Goal: Task Accomplishment & Management: Manage account settings

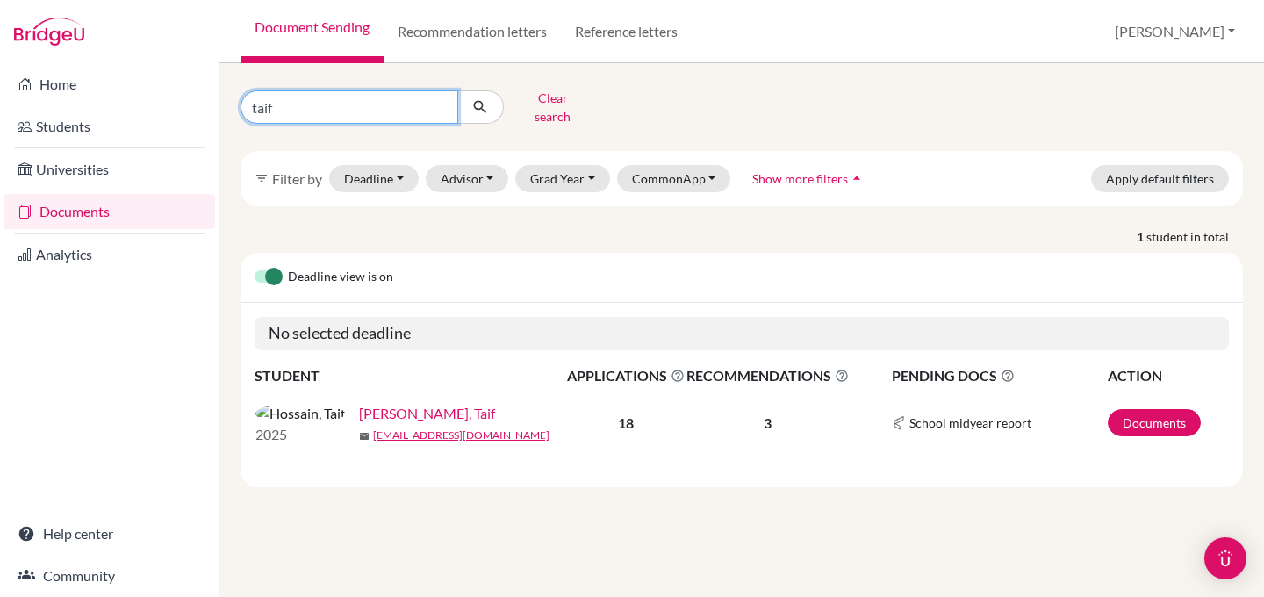
click at [360, 114] on input "taif" at bounding box center [349, 106] width 218 height 33
type input "sayem"
click button "submit" at bounding box center [480, 106] width 47 height 33
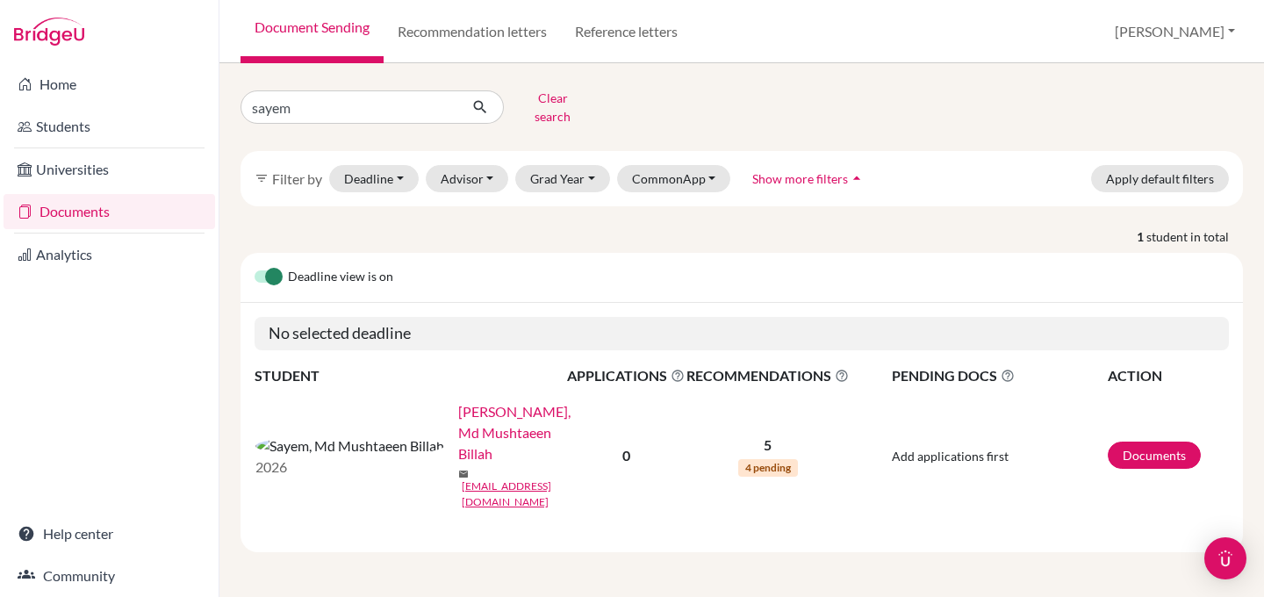
click at [458, 407] on link "Sayem, Md Mushtaeen Billah" at bounding box center [518, 432] width 120 height 63
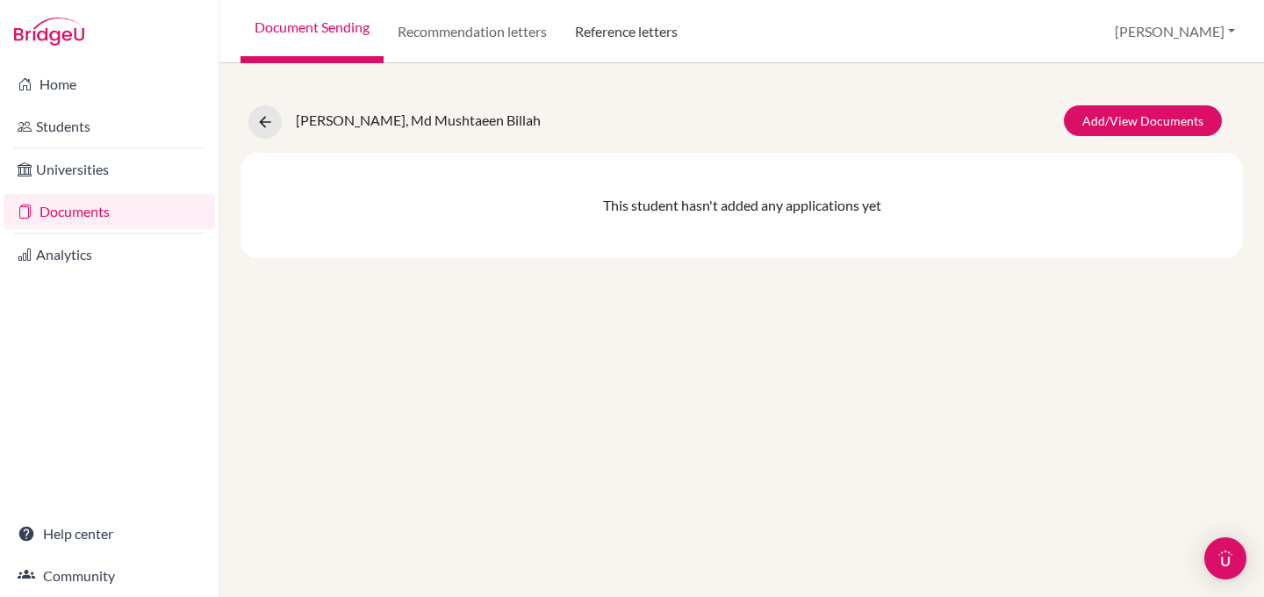
click at [618, 28] on link "Reference letters" at bounding box center [626, 31] width 131 height 63
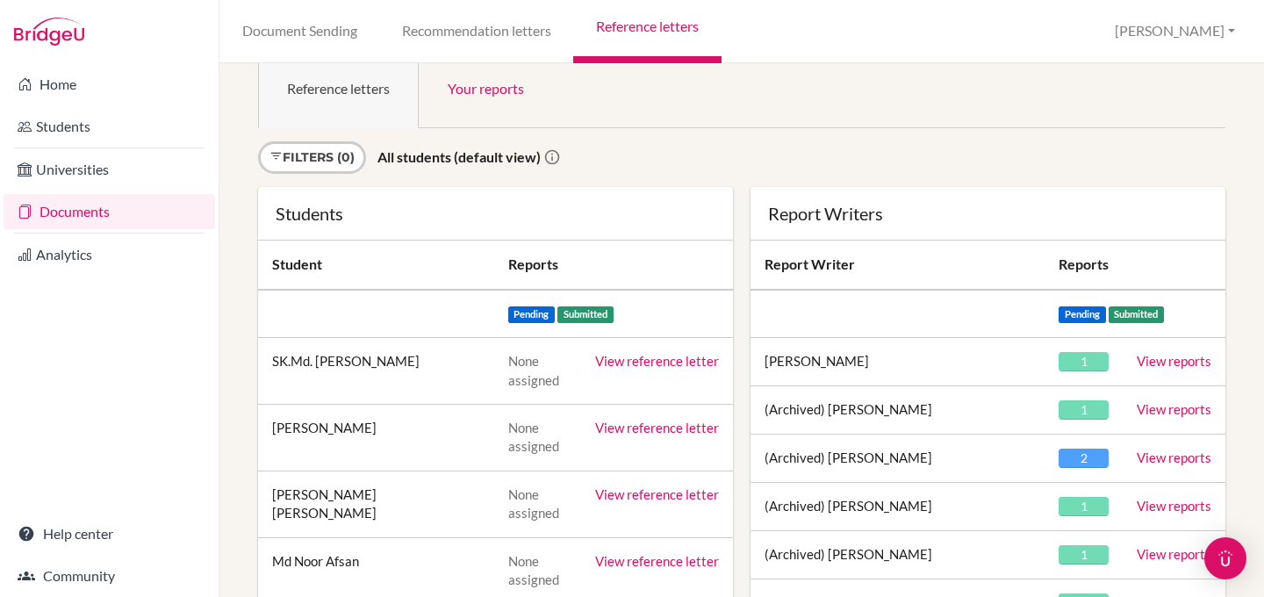
scroll to position [48, 0]
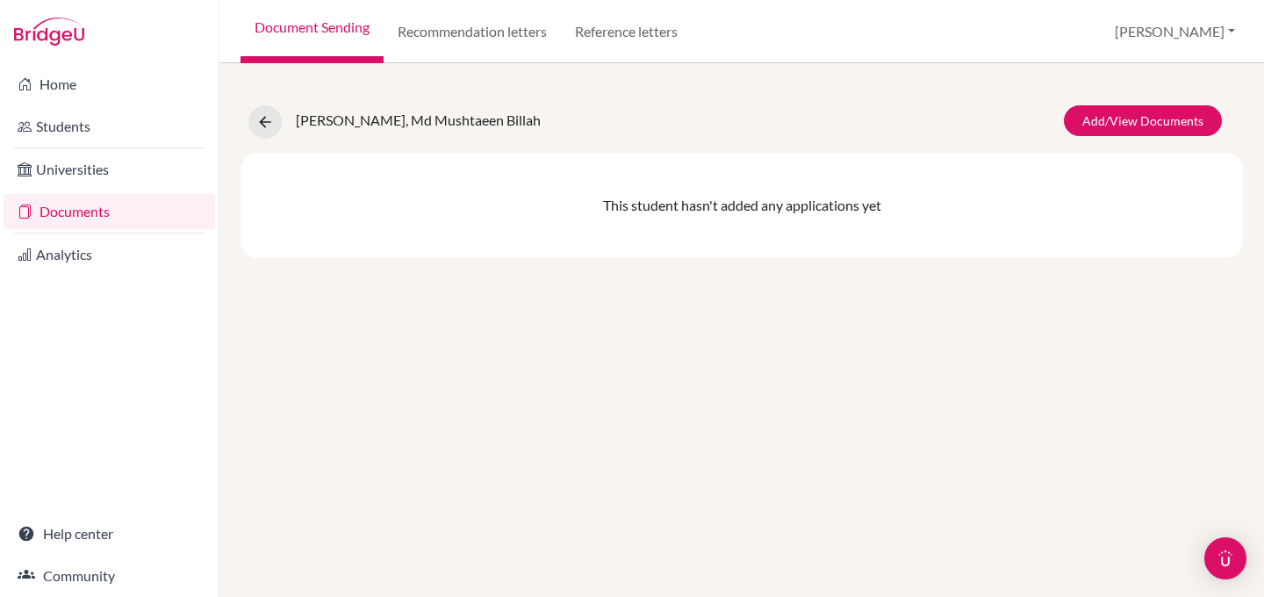
click at [281, 118] on div "[PERSON_NAME], Md Mushtaeen Billah" at bounding box center [394, 121] width 292 height 33
click at [260, 120] on icon at bounding box center [265, 122] width 18 height 18
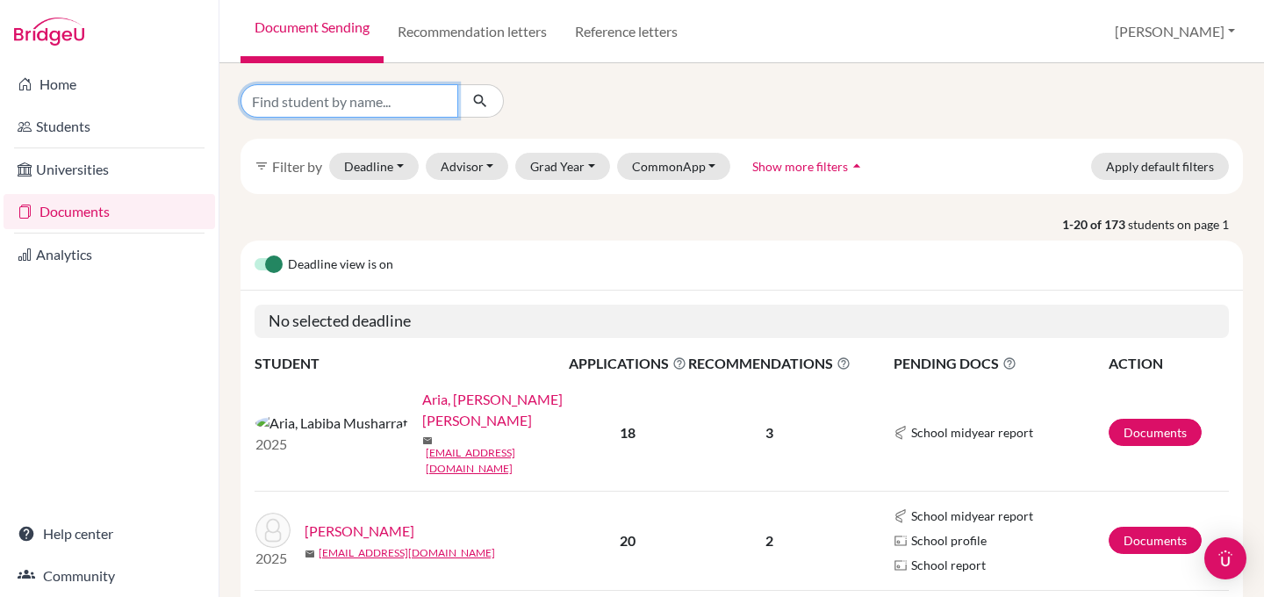
click at [364, 95] on input "Find student by name..." at bounding box center [349, 100] width 218 height 33
type input "sayem"
click button "submit" at bounding box center [480, 100] width 47 height 33
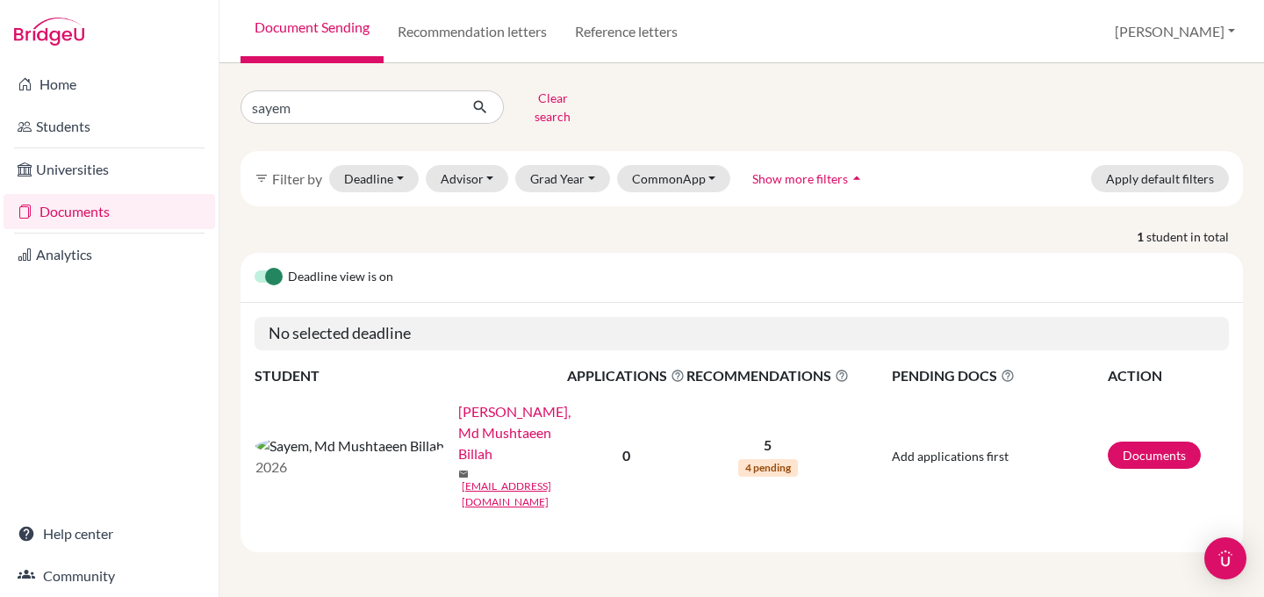
click at [774, 418] on td "5 4 pending" at bounding box center [767, 455] width 164 height 137
click at [764, 365] on span "RECOMMENDATIONS This column indicated the total number of recommendations for a…" at bounding box center [767, 375] width 162 height 21
click at [1159, 441] on link "Documents" at bounding box center [1154, 454] width 93 height 27
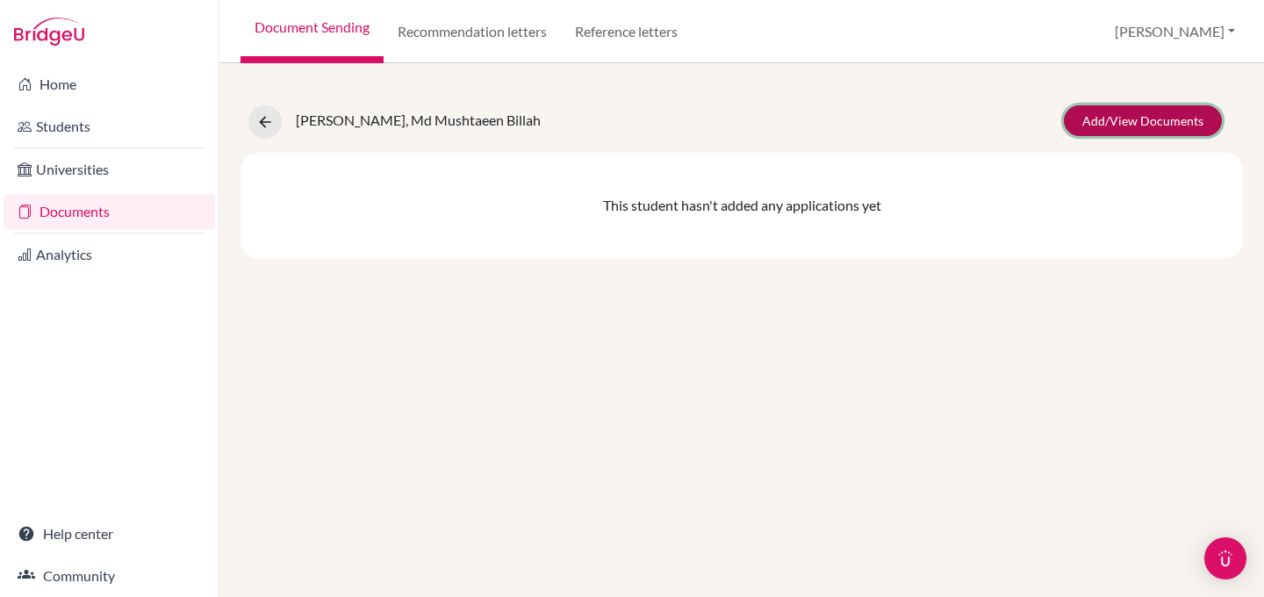
click at [1134, 125] on link "Add/View Documents" at bounding box center [1143, 120] width 158 height 31
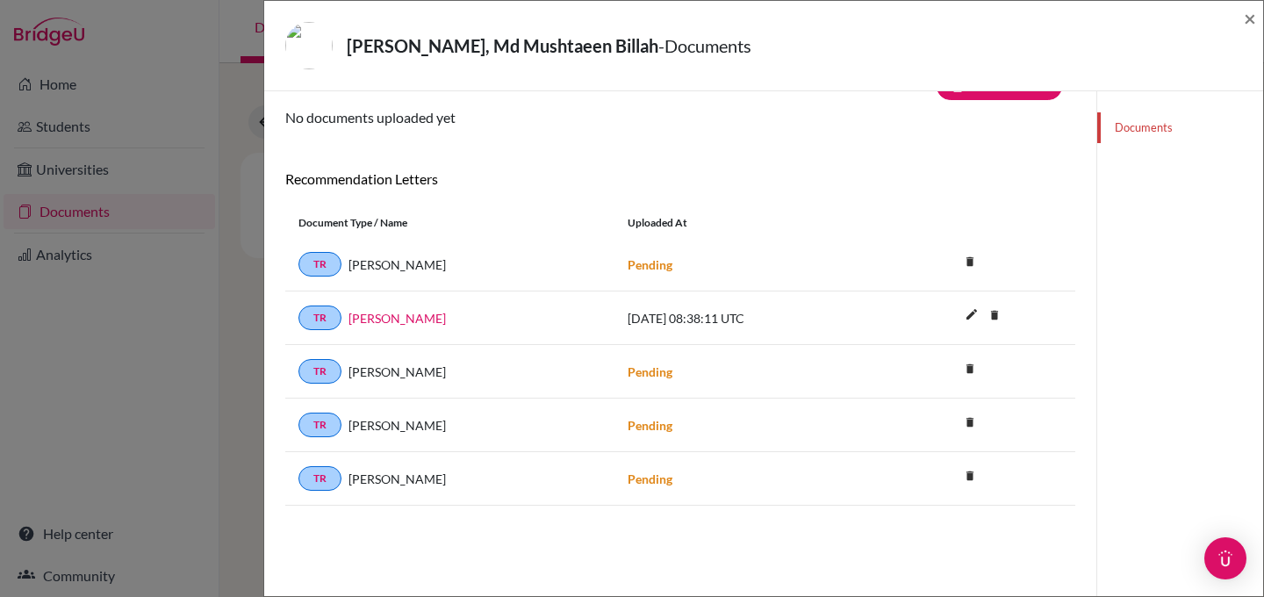
scroll to position [39, 0]
click at [975, 258] on icon "delete" at bounding box center [970, 262] width 26 height 26
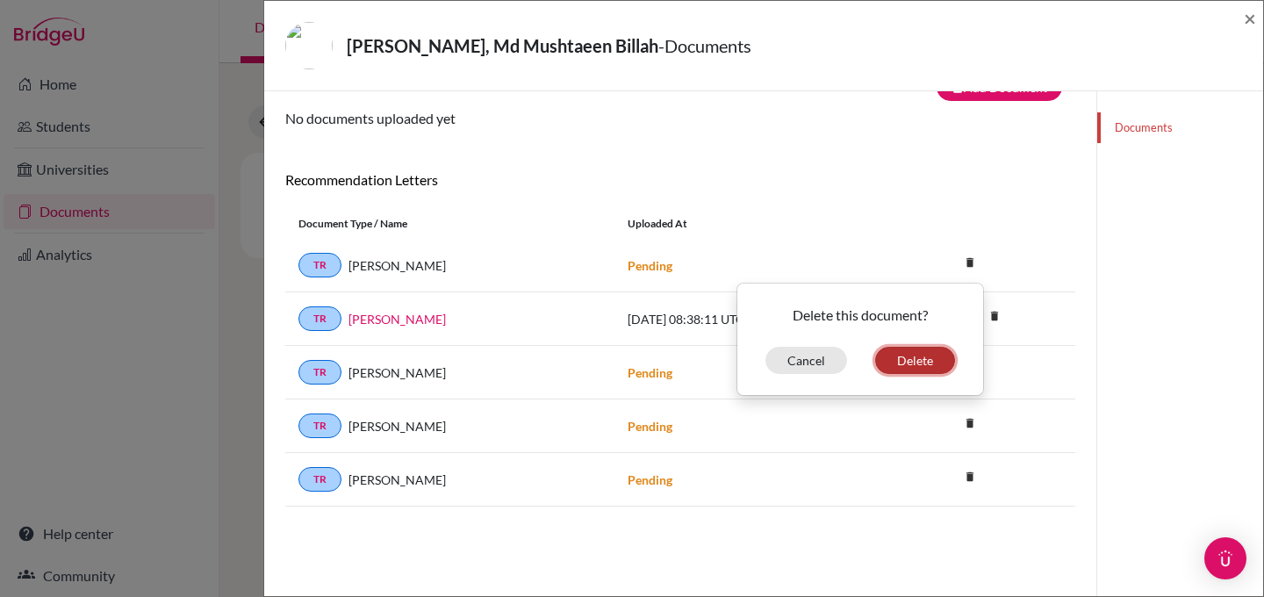
click at [901, 367] on button "Delete" at bounding box center [915, 360] width 80 height 27
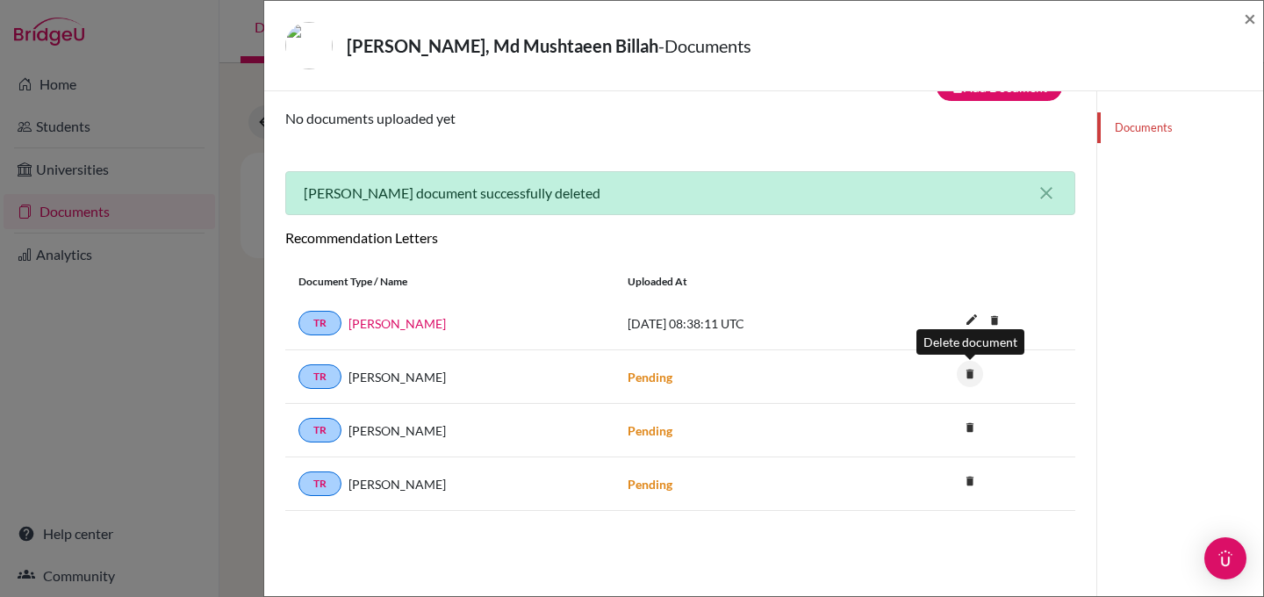
click at [971, 364] on icon "delete" at bounding box center [970, 374] width 26 height 26
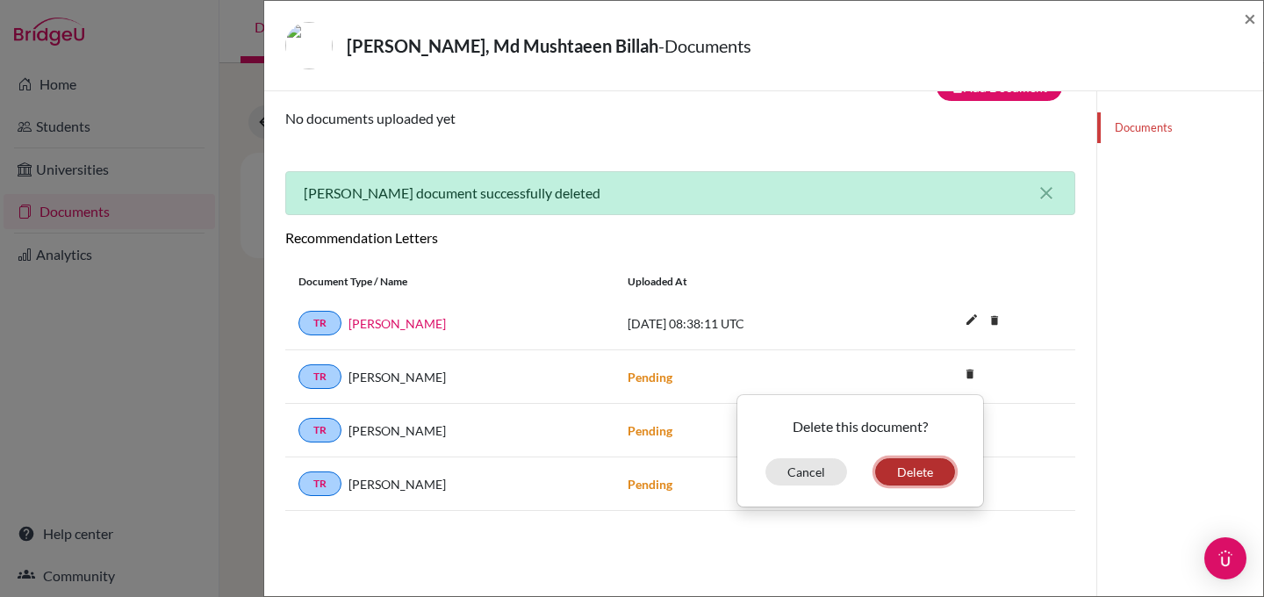
click at [909, 472] on button "Delete" at bounding box center [915, 471] width 80 height 27
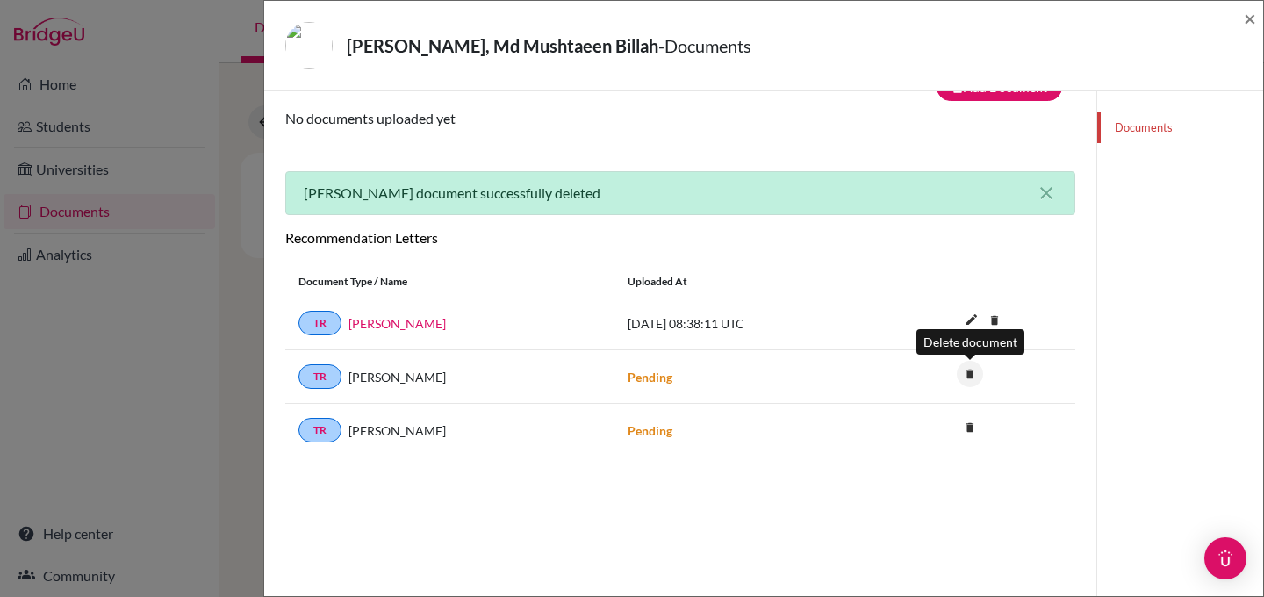
click at [973, 383] on icon "delete" at bounding box center [970, 374] width 26 height 26
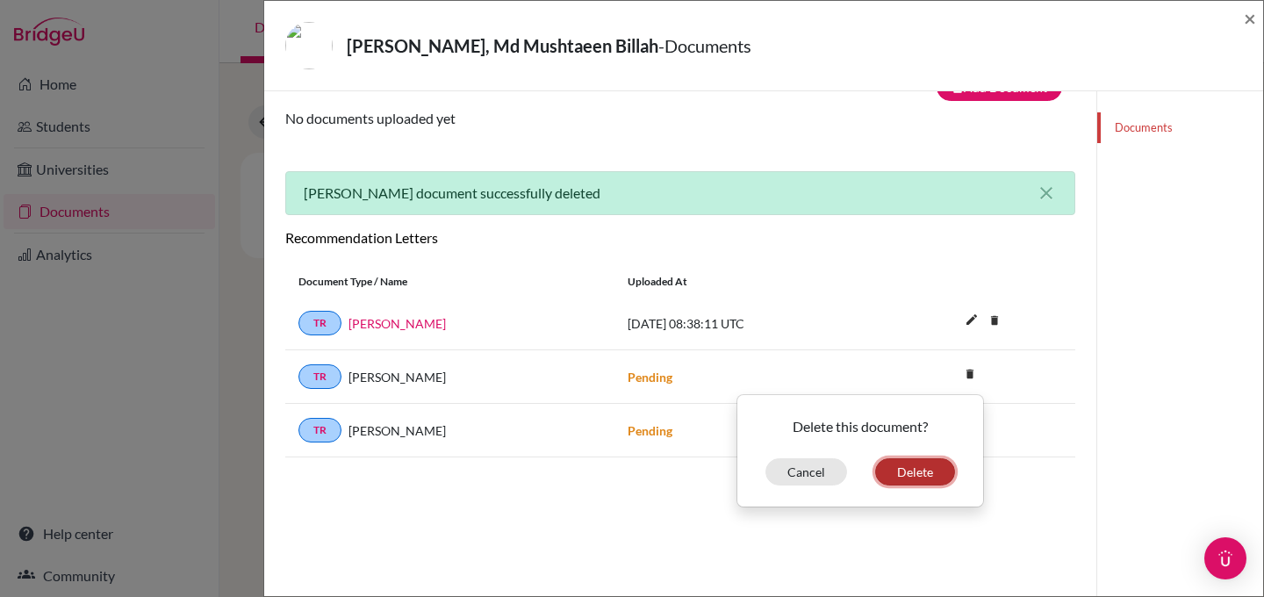
click at [900, 471] on button "Delete" at bounding box center [915, 471] width 80 height 27
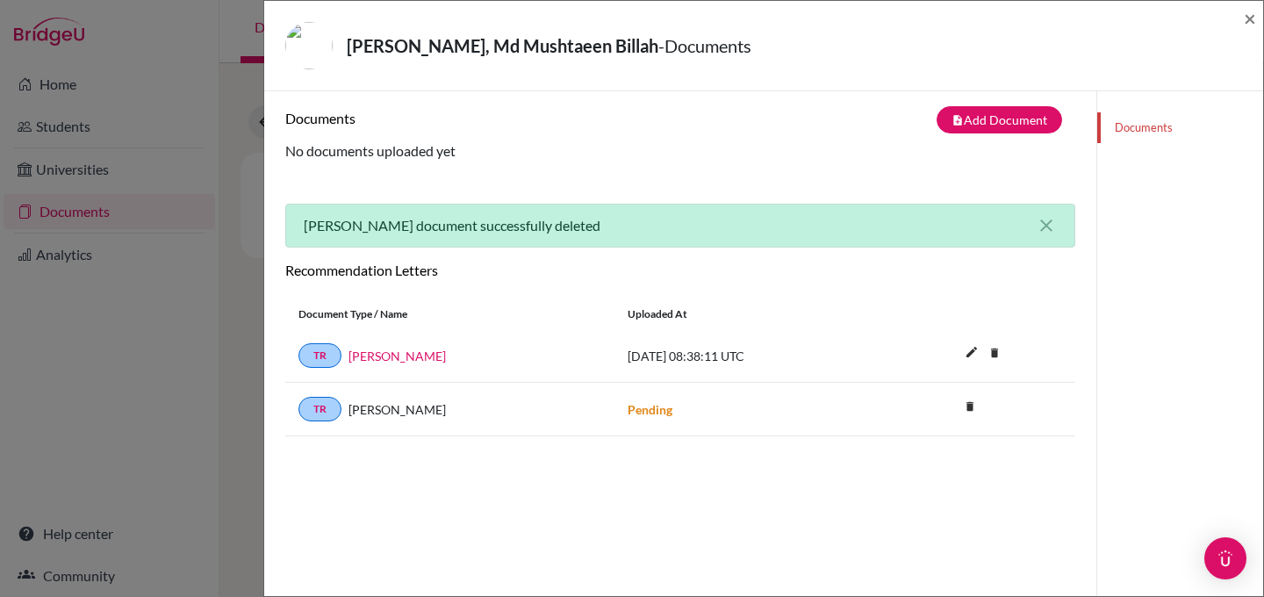
scroll to position [0, 0]
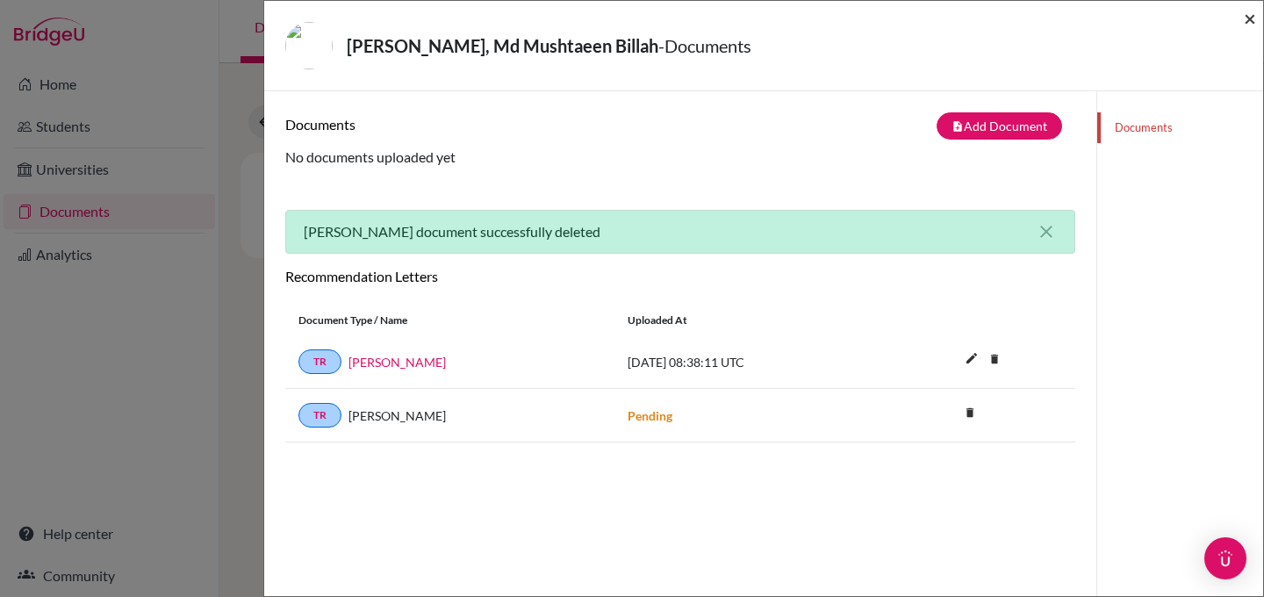
click at [1250, 20] on span "×" at bounding box center [1250, 17] width 12 height 25
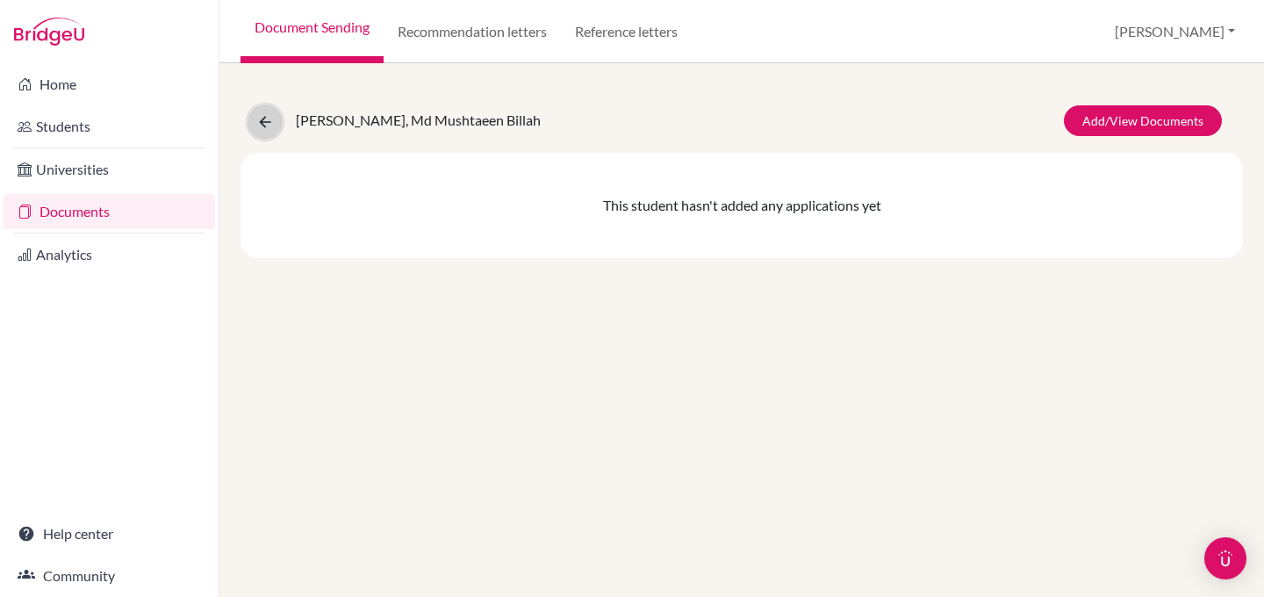
click at [264, 119] on icon at bounding box center [265, 122] width 18 height 18
